Goal: Navigation & Orientation: Find specific page/section

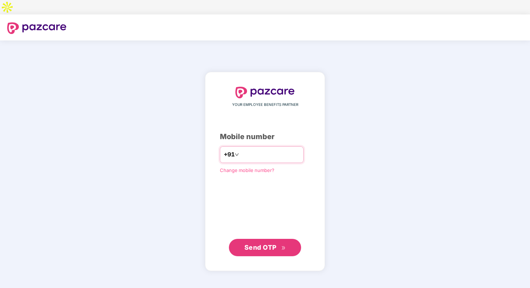
type input "**********"
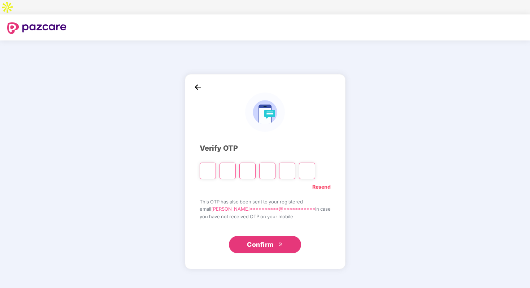
type input "*"
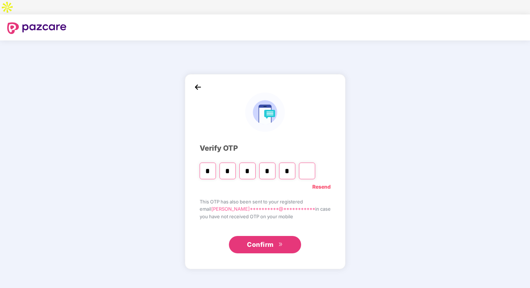
type input "*"
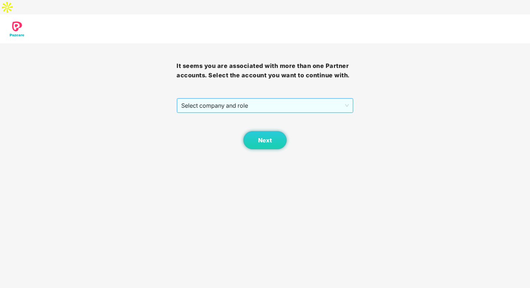
click at [256, 99] on span "Select company and role" at bounding box center [264, 106] width 167 height 14
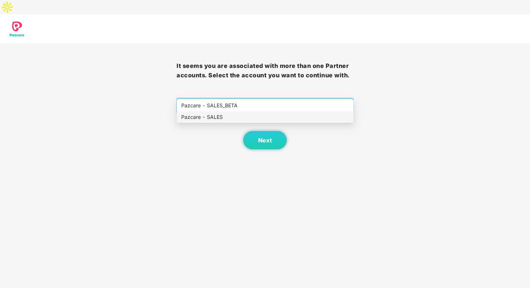
click at [258, 118] on div "Pazcare - SALES" at bounding box center [265, 117] width 168 height 8
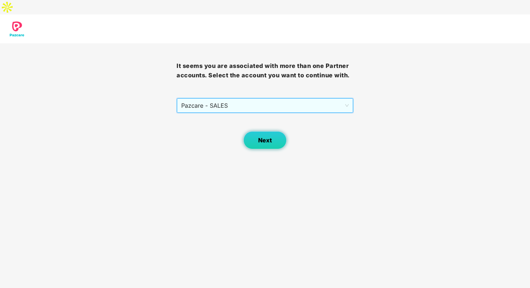
click at [261, 137] on span "Next" at bounding box center [265, 140] width 14 height 7
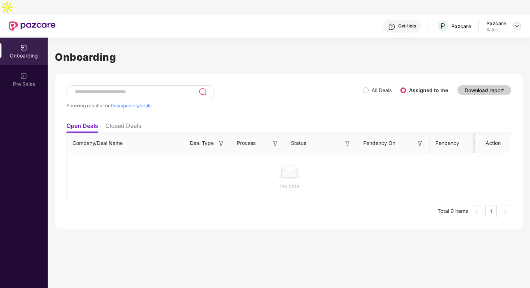
click at [518, 23] on img at bounding box center [517, 26] width 6 height 6
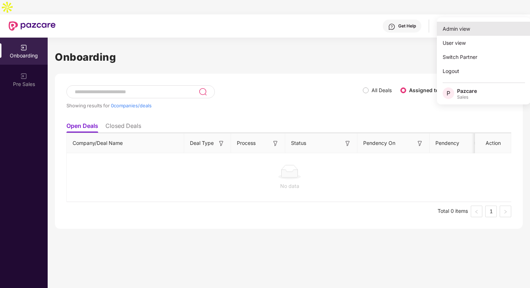
click at [502, 25] on div "Admin view" at bounding box center [484, 29] width 94 height 14
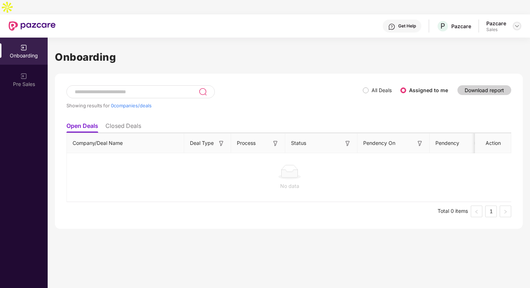
click at [519, 23] on img at bounding box center [517, 26] width 6 height 6
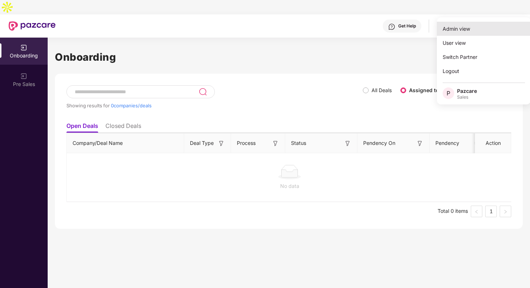
click at [491, 30] on div "Admin view" at bounding box center [484, 29] width 94 height 14
